Goal: Information Seeking & Learning: Find specific fact

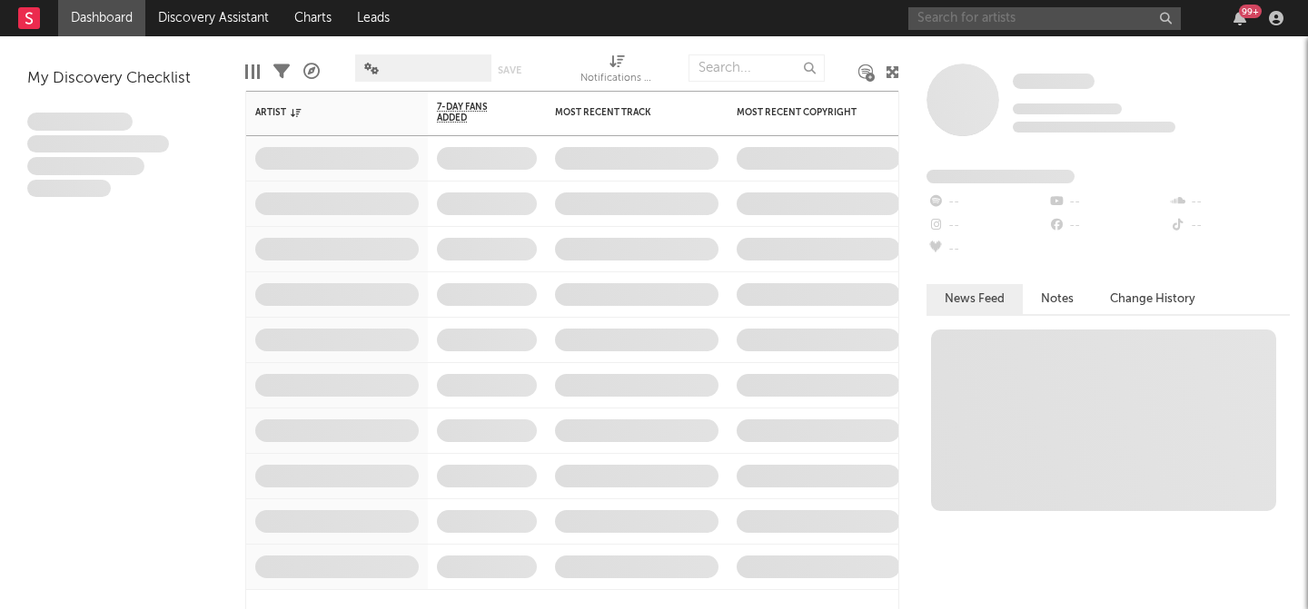
click at [1030, 24] on input "text" at bounding box center [1044, 18] width 272 height 23
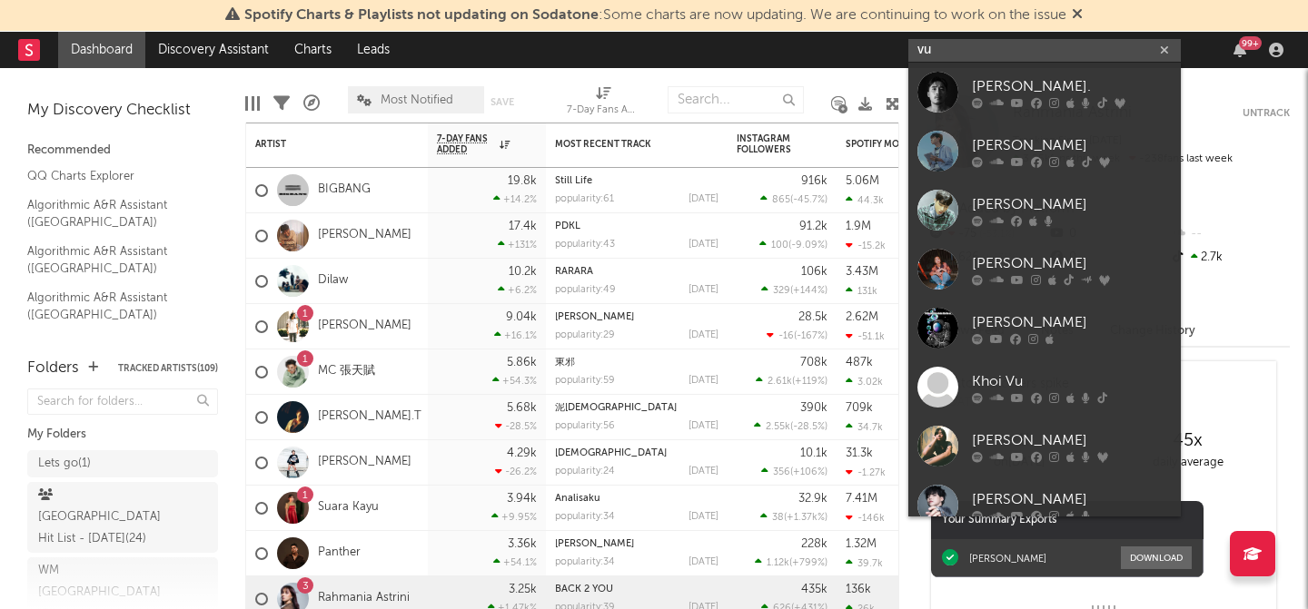
type input "vũ"
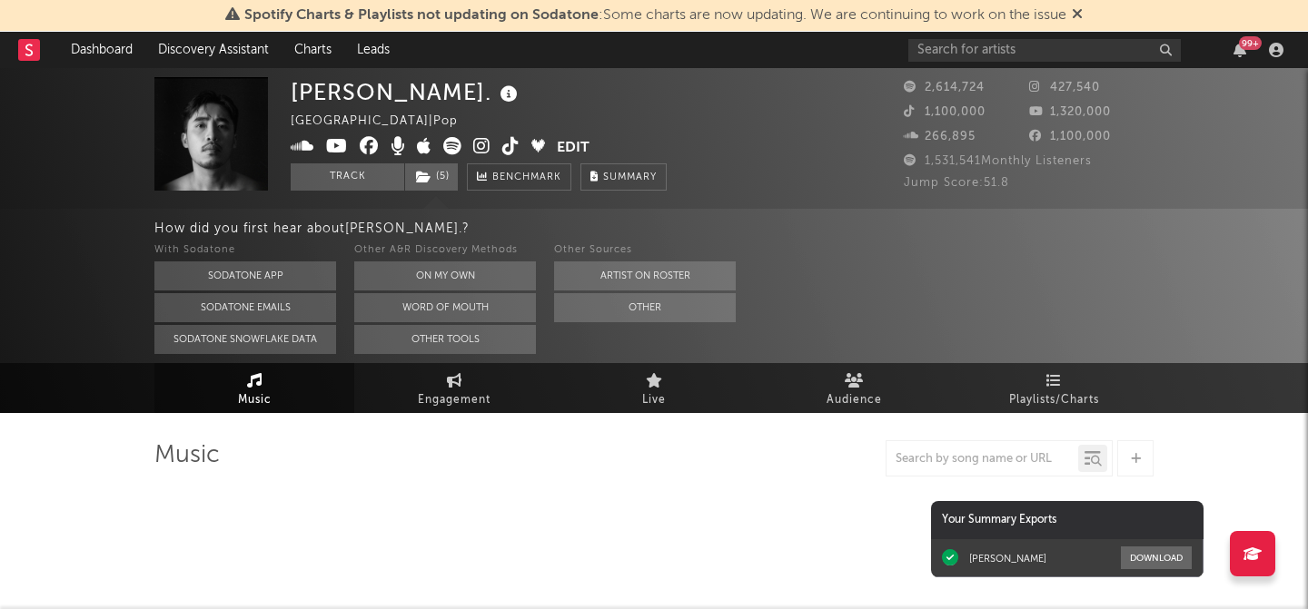
select select "6m"
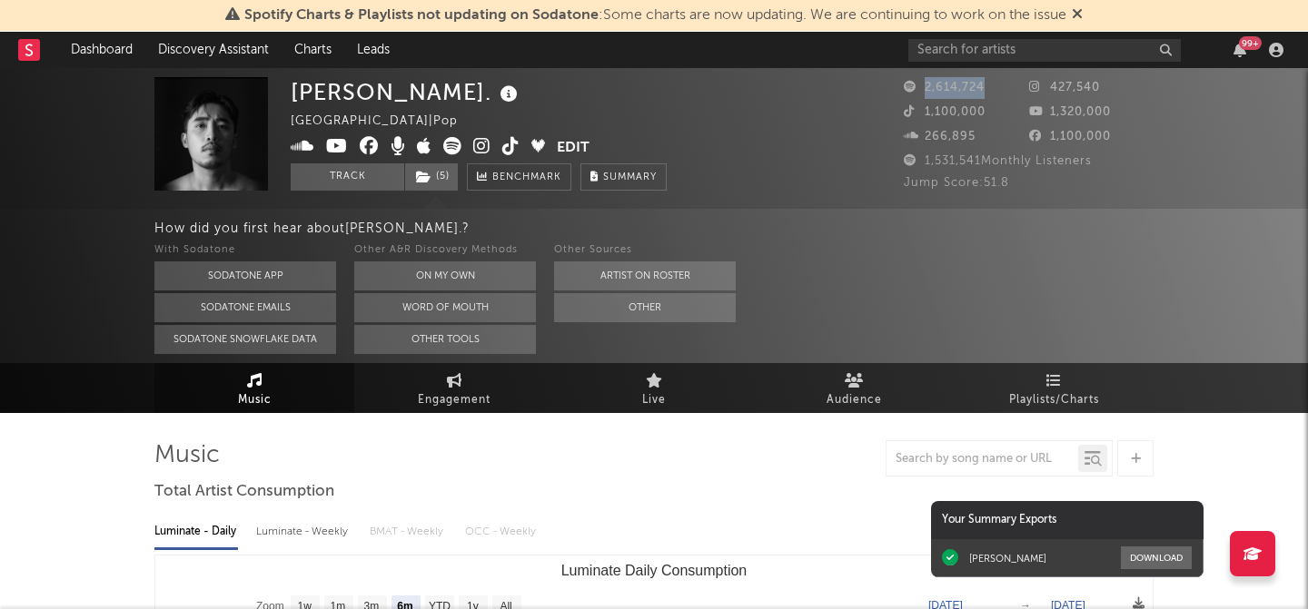
drag, startPoint x: 984, startPoint y: 87, endPoint x: 920, endPoint y: 89, distance: 64.5
click at [920, 89] on span "2,614,724" at bounding box center [944, 88] width 81 height 12
copy span "2,614,724"
click at [983, 159] on span "1,531,541 Monthly Listeners" at bounding box center [998, 161] width 188 height 12
drag, startPoint x: 983, startPoint y: 159, endPoint x: 918, endPoint y: 160, distance: 64.5
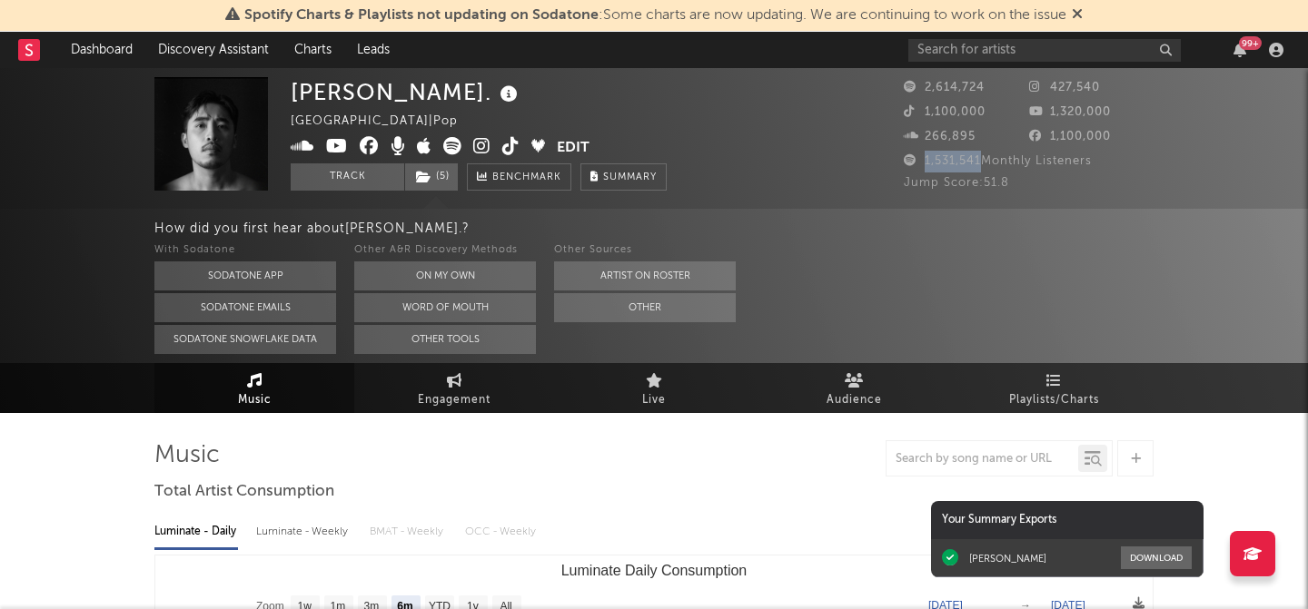
click at [918, 160] on span "1,531,541 Monthly Listeners" at bounding box center [998, 161] width 188 height 12
copy span "1,531,541"
click at [997, 131] on div "266,895" at bounding box center [966, 137] width 125 height 22
drag, startPoint x: 1098, startPoint y: 89, endPoint x: 1052, endPoint y: 89, distance: 46.3
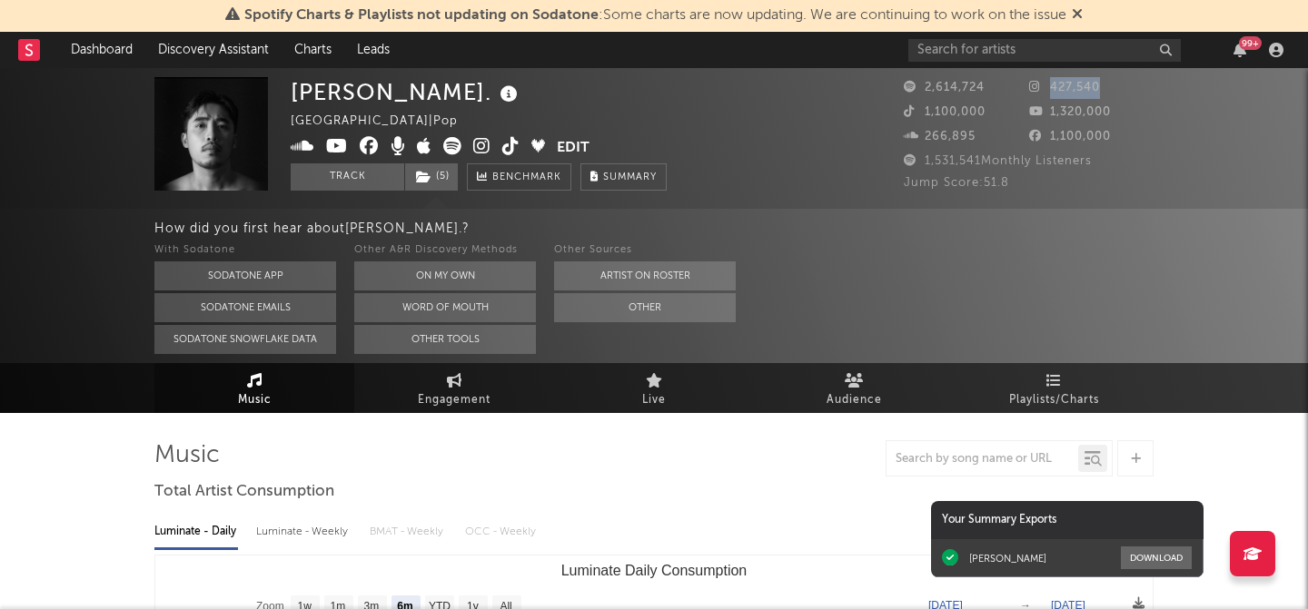
click at [1052, 89] on span "427,540" at bounding box center [1064, 88] width 71 height 12
copy span "427,540"
click at [932, 144] on div "266,895" at bounding box center [966, 137] width 125 height 22
drag, startPoint x: 924, startPoint y: 115, endPoint x: 1021, endPoint y: 115, distance: 97.2
click at [1021, 115] on div "1,100,000" at bounding box center [966, 113] width 125 height 22
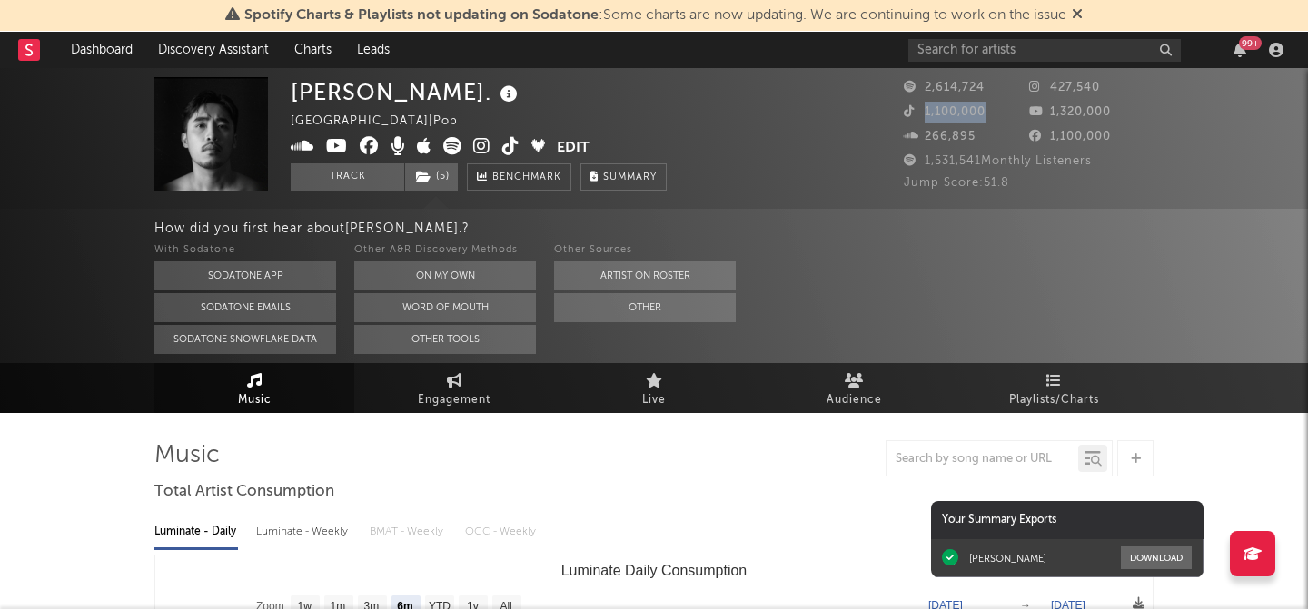
copy span "1,100,000"
click at [1069, 64] on div "99 +" at bounding box center [1098, 50] width 381 height 36
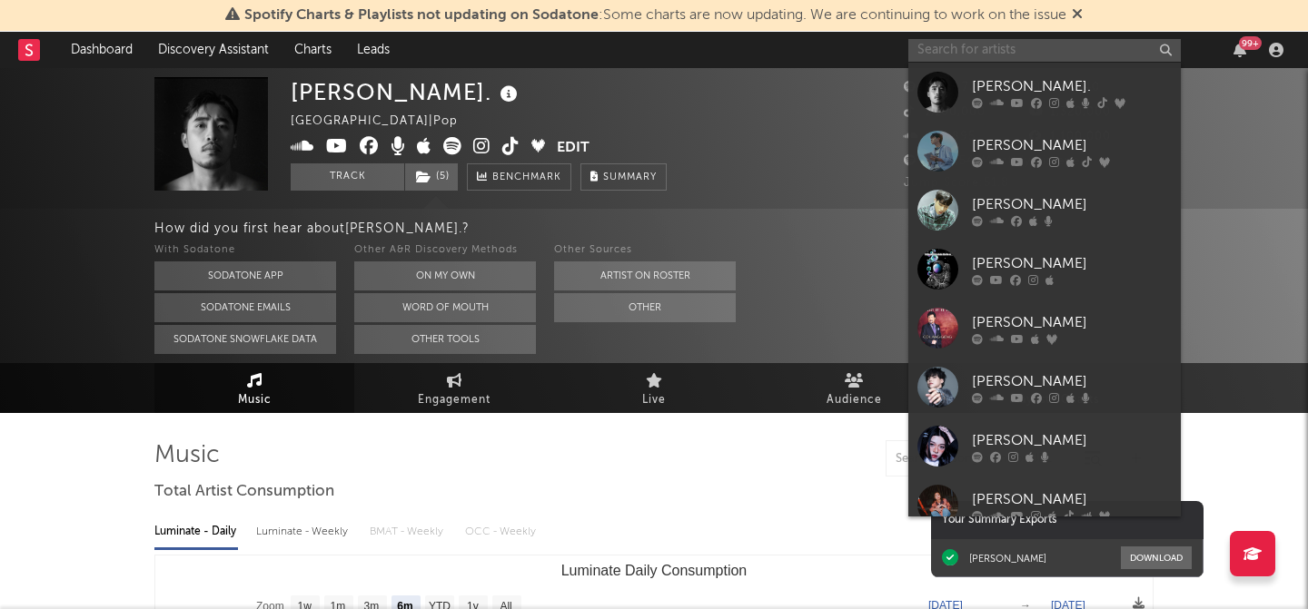
click at [1072, 47] on input "text" at bounding box center [1044, 50] width 272 height 23
paste input "[PERSON_NAME]"
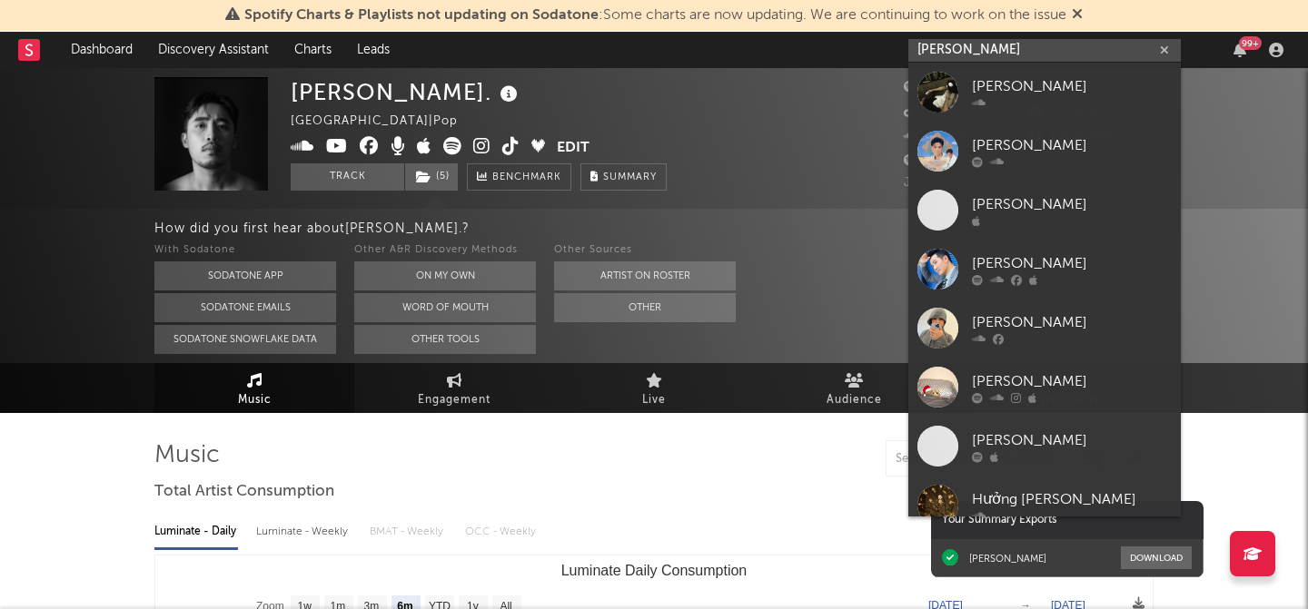
click at [1051, 49] on input "[PERSON_NAME]" at bounding box center [1044, 50] width 272 height 23
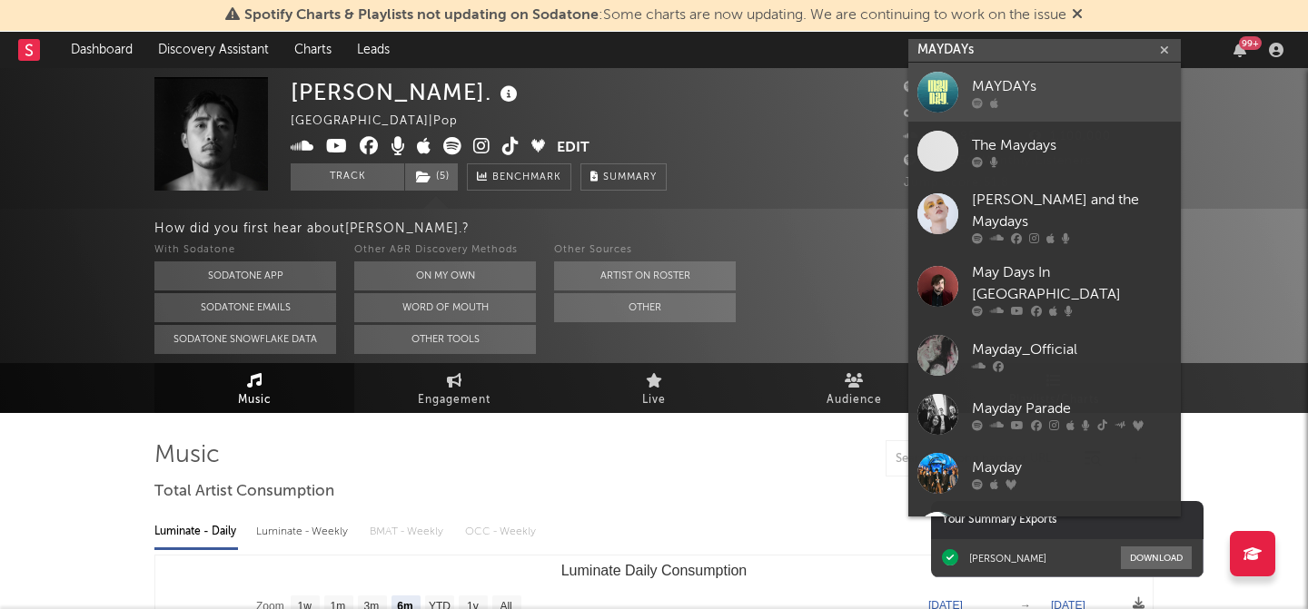
type input "MAYDAYs"
click at [1038, 107] on div at bounding box center [1072, 102] width 200 height 11
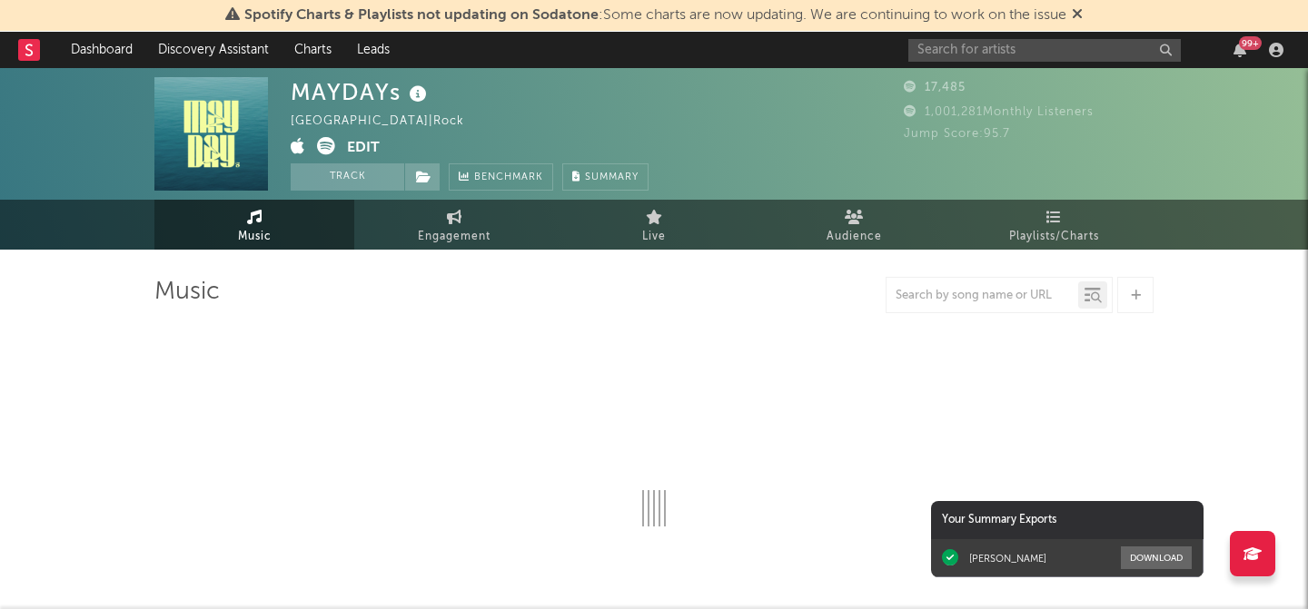
select select "6m"
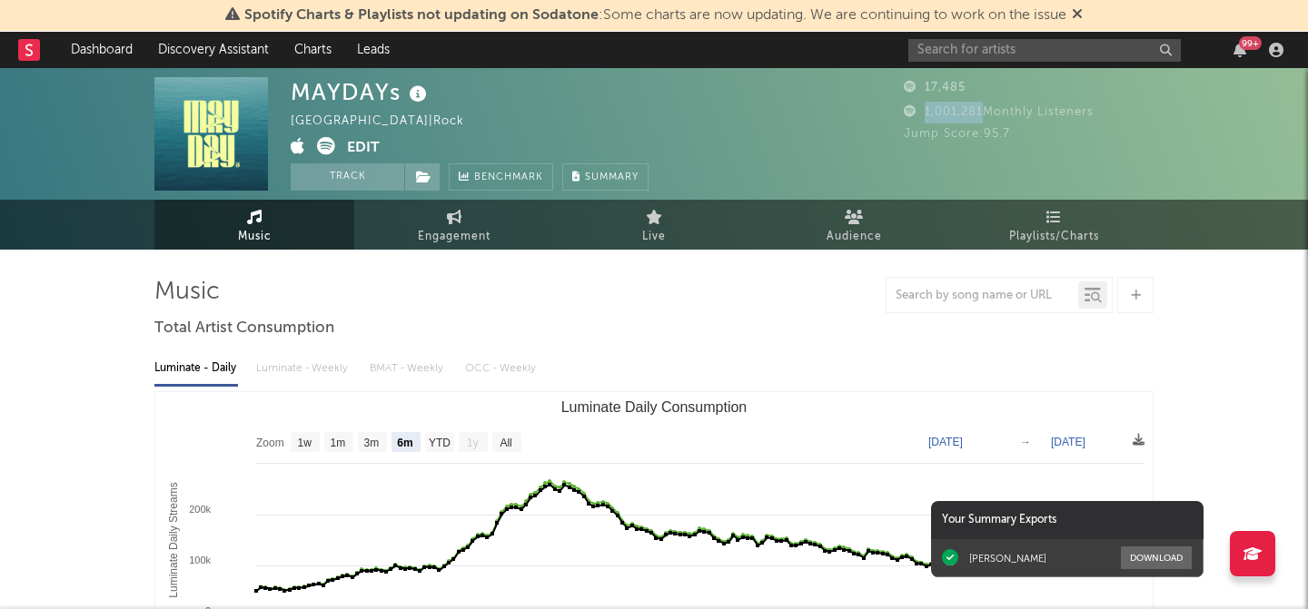
drag, startPoint x: 924, startPoint y: 109, endPoint x: 983, endPoint y: 109, distance: 59.0
click at [983, 109] on span "1,001,281 Monthly Listeners" at bounding box center [999, 112] width 190 height 12
copy span "1,001,281"
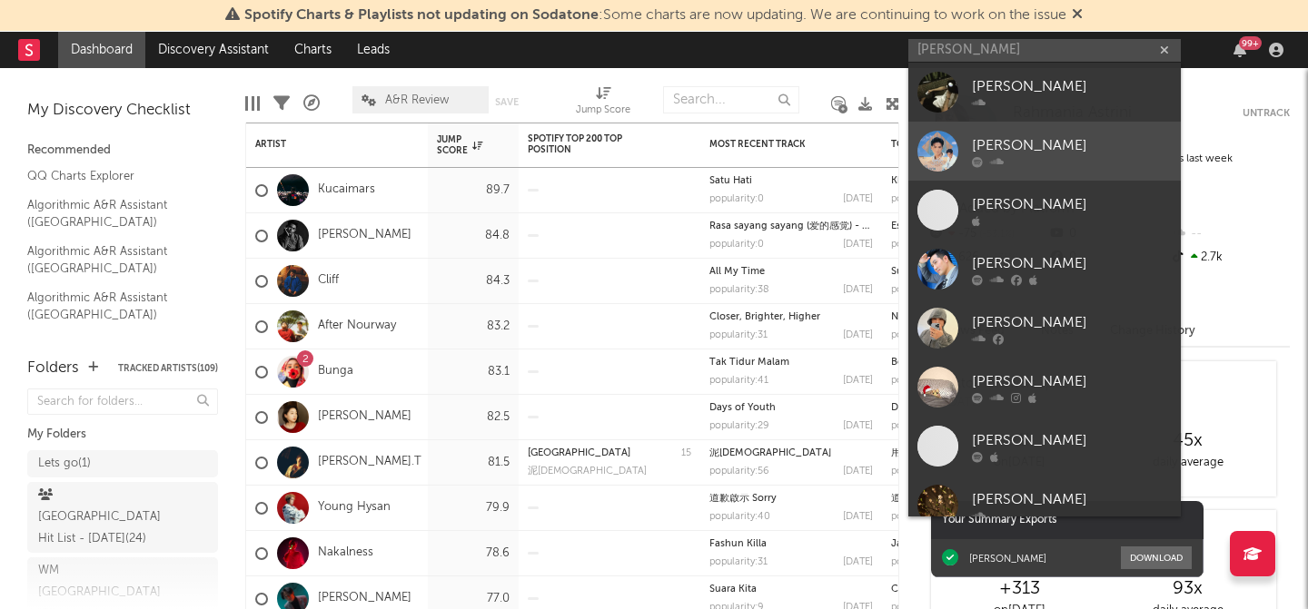
click at [1066, 159] on div at bounding box center [1072, 161] width 200 height 11
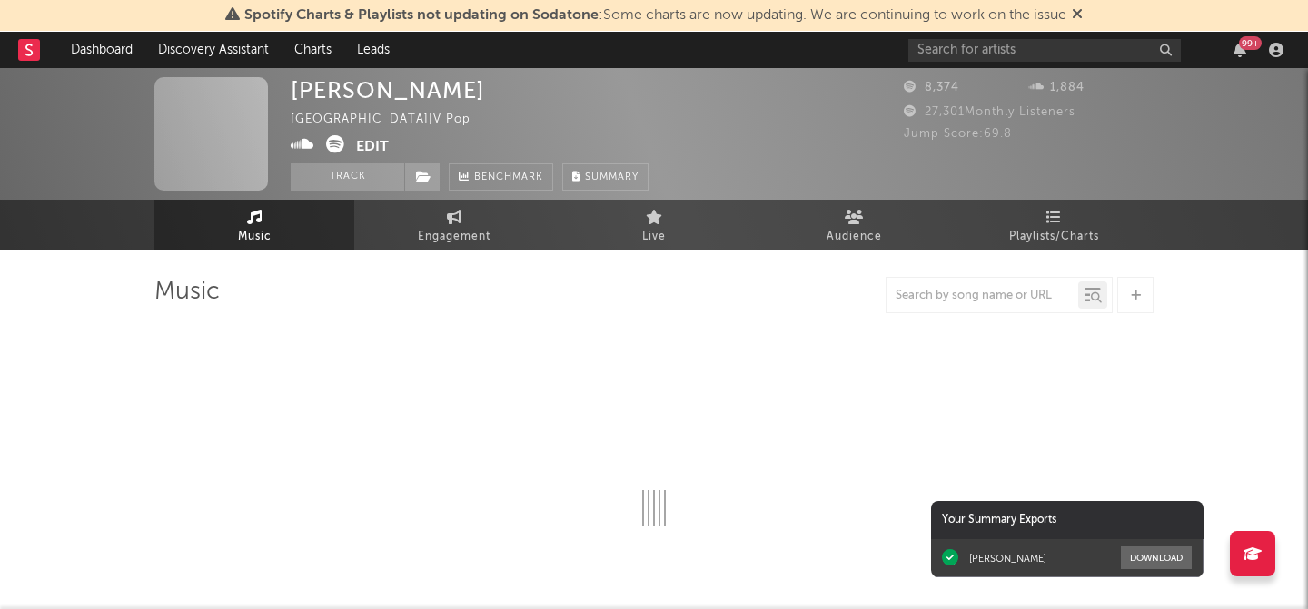
select select "1w"
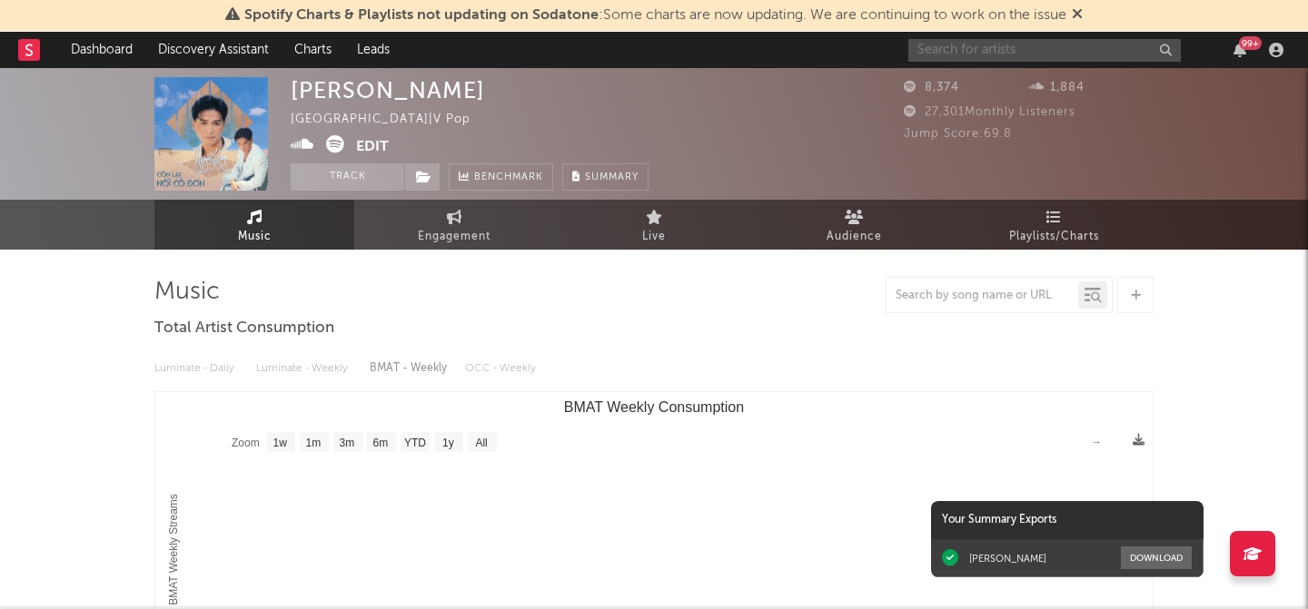
click at [975, 53] on input "text" at bounding box center [1044, 50] width 272 height 23
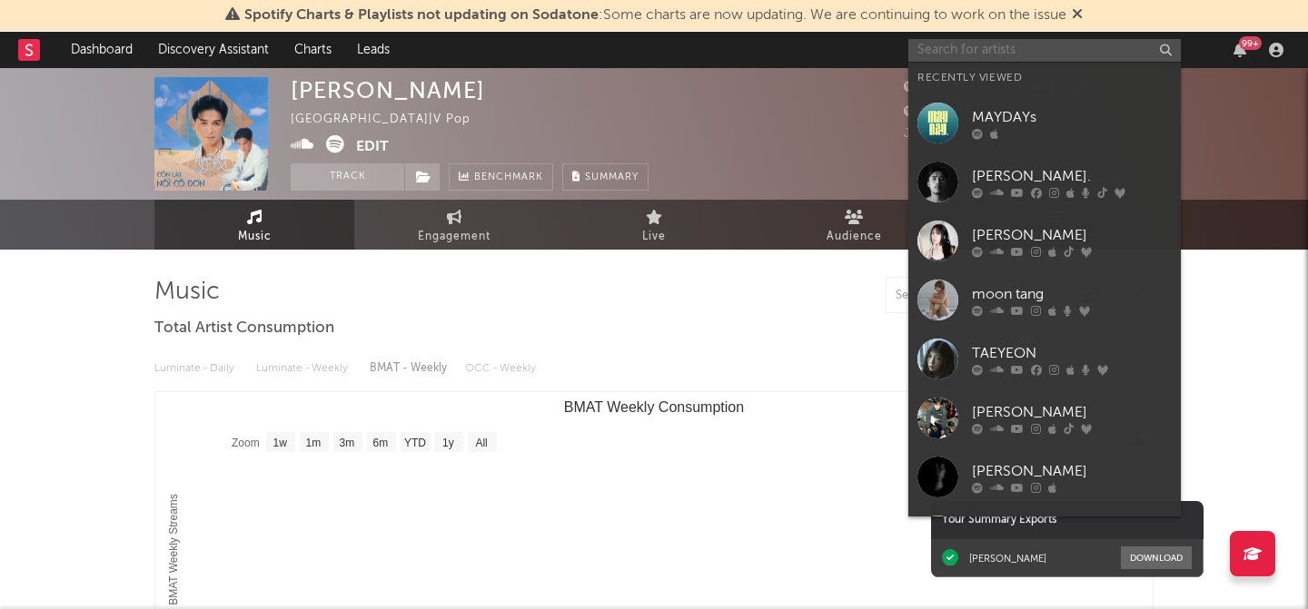
paste input "[PERSON_NAME]"
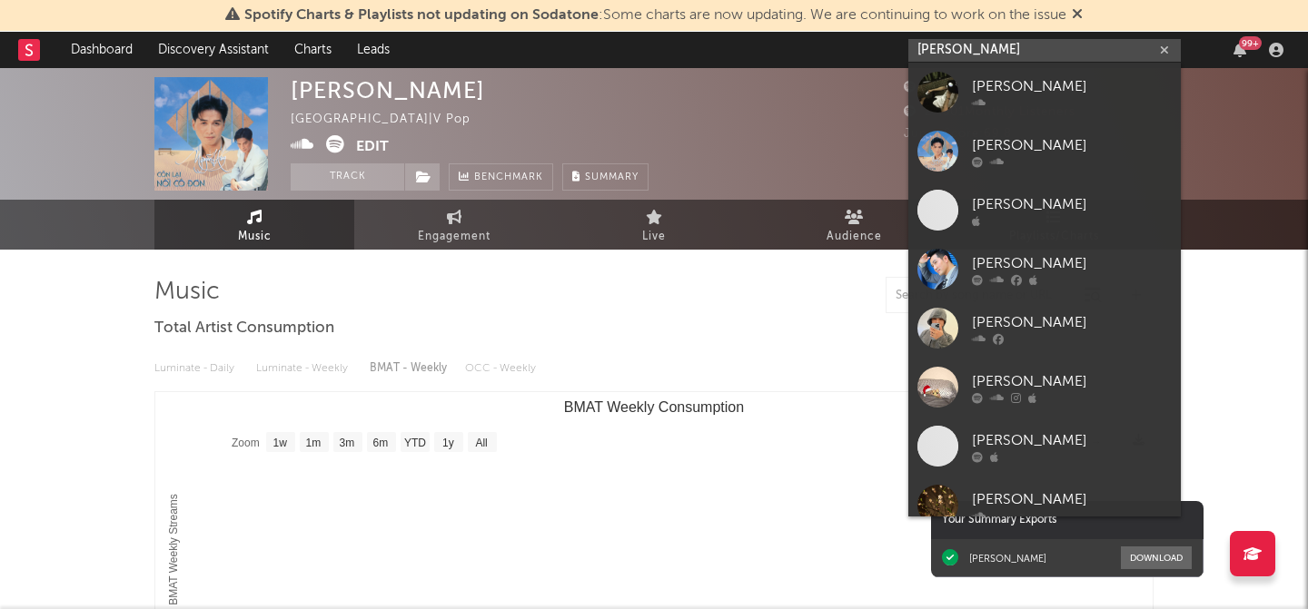
click at [1052, 50] on input "[PERSON_NAME]" at bounding box center [1044, 50] width 272 height 23
paste input "[URL][DOMAIN_NAME]"
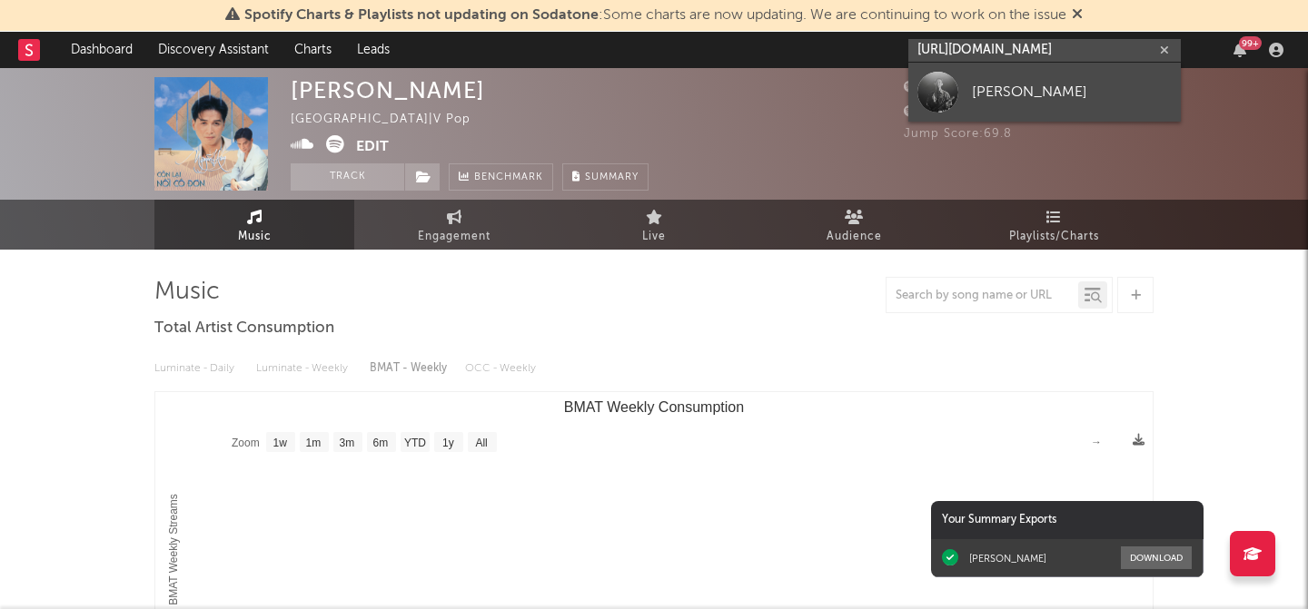
type input "[URL][DOMAIN_NAME]"
click at [1041, 86] on div "[PERSON_NAME]" at bounding box center [1072, 92] width 200 height 22
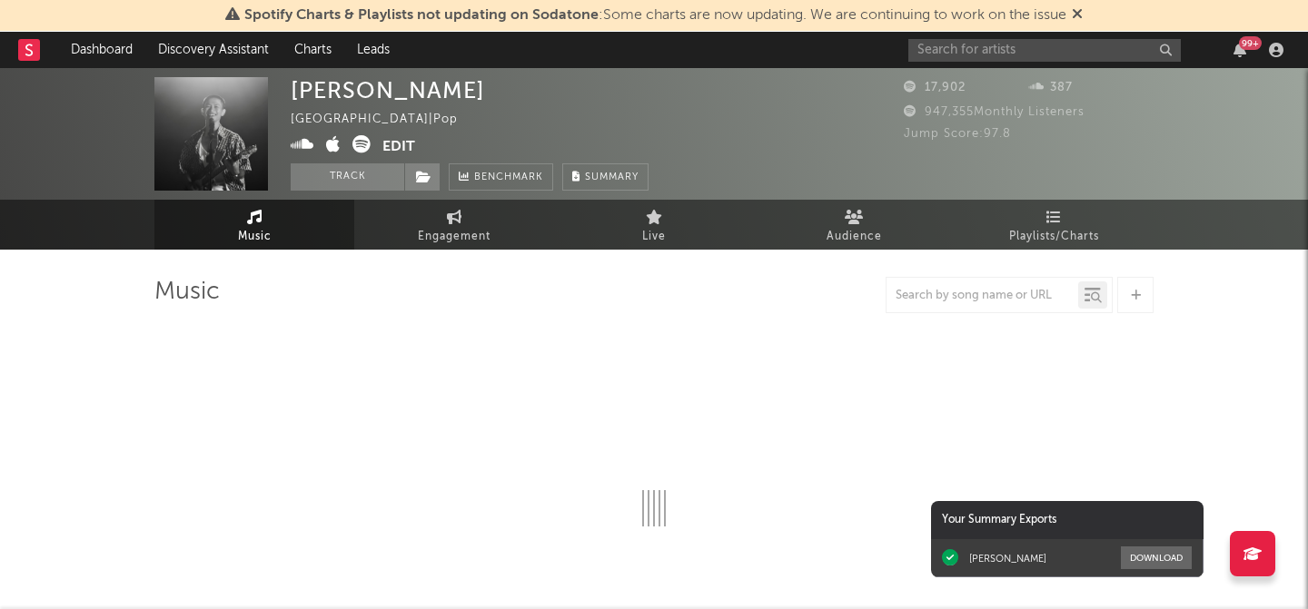
select select "1w"
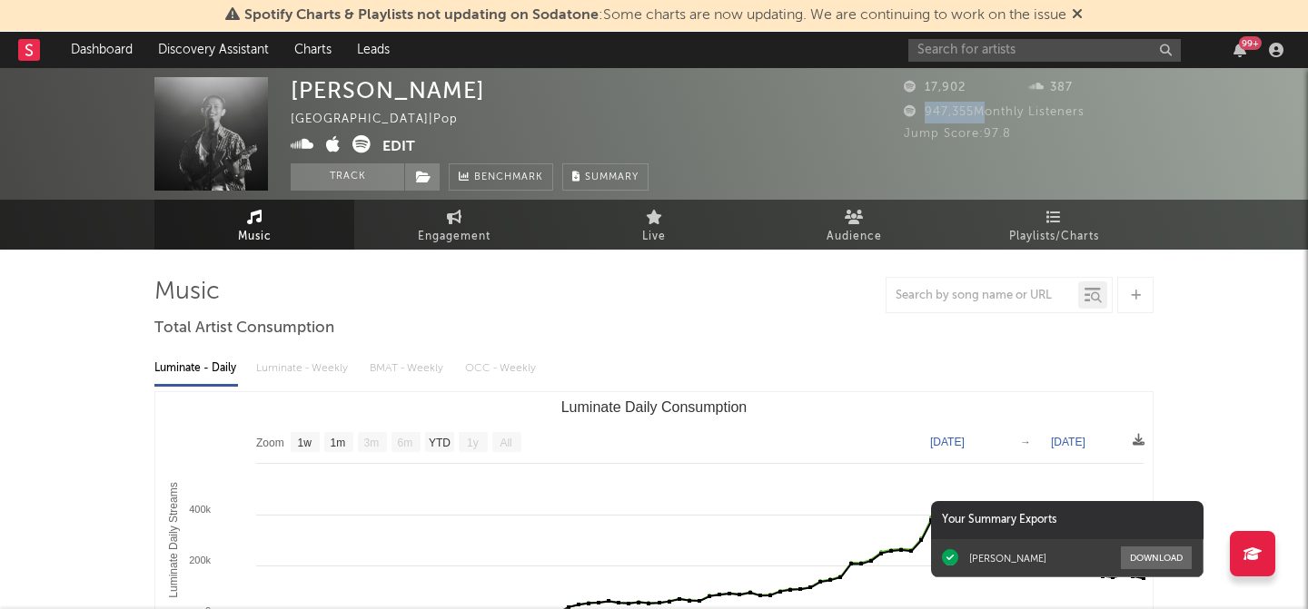
drag, startPoint x: 926, startPoint y: 111, endPoint x: 980, endPoint y: 111, distance: 53.6
click at [980, 111] on span "947,355 Monthly Listeners" at bounding box center [994, 112] width 181 height 12
copy span "947,355"
